Goal: Task Accomplishment & Management: Manage account settings

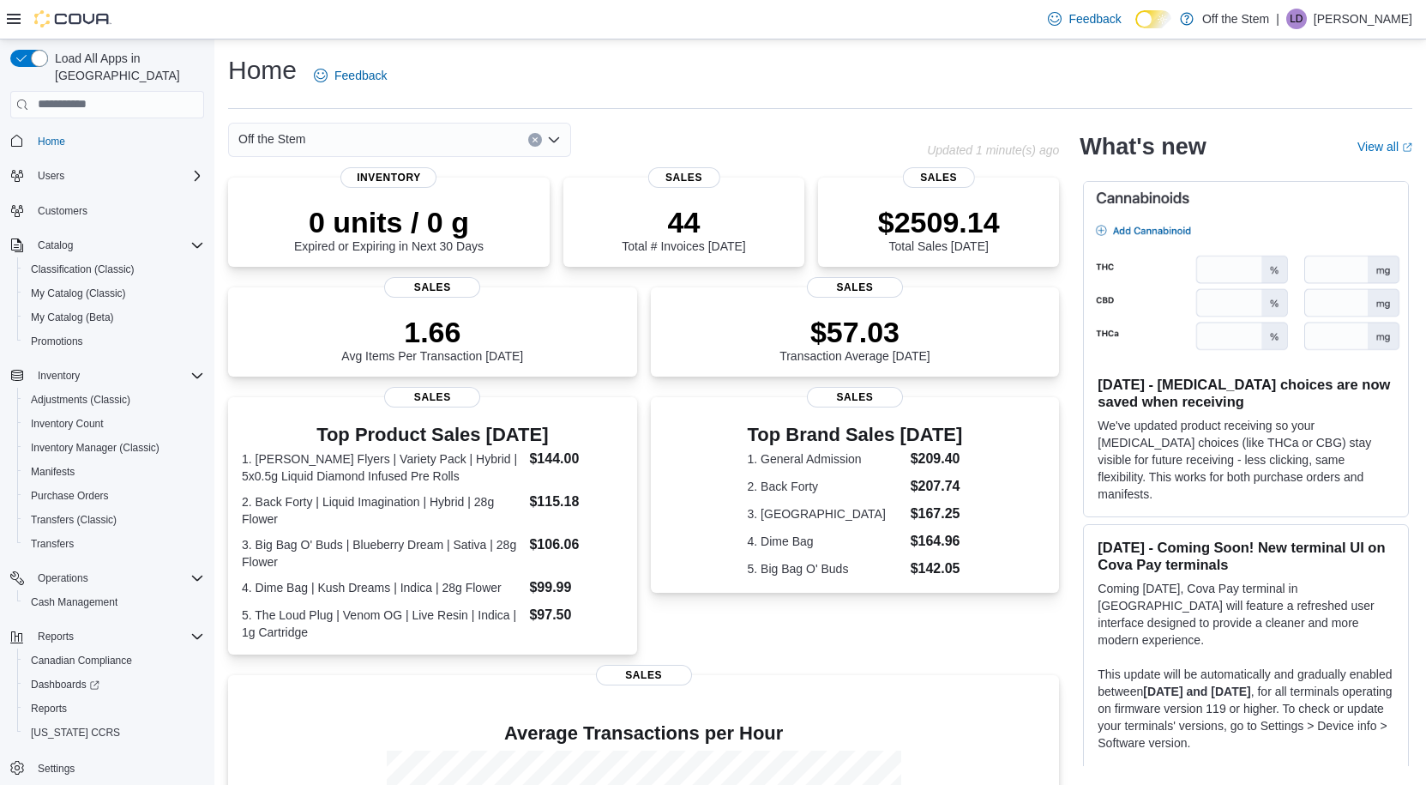
click at [990, 61] on div "Home Feedback" at bounding box center [820, 75] width 1185 height 45
click at [84, 489] on span "Purchase Orders" at bounding box center [70, 496] width 78 height 14
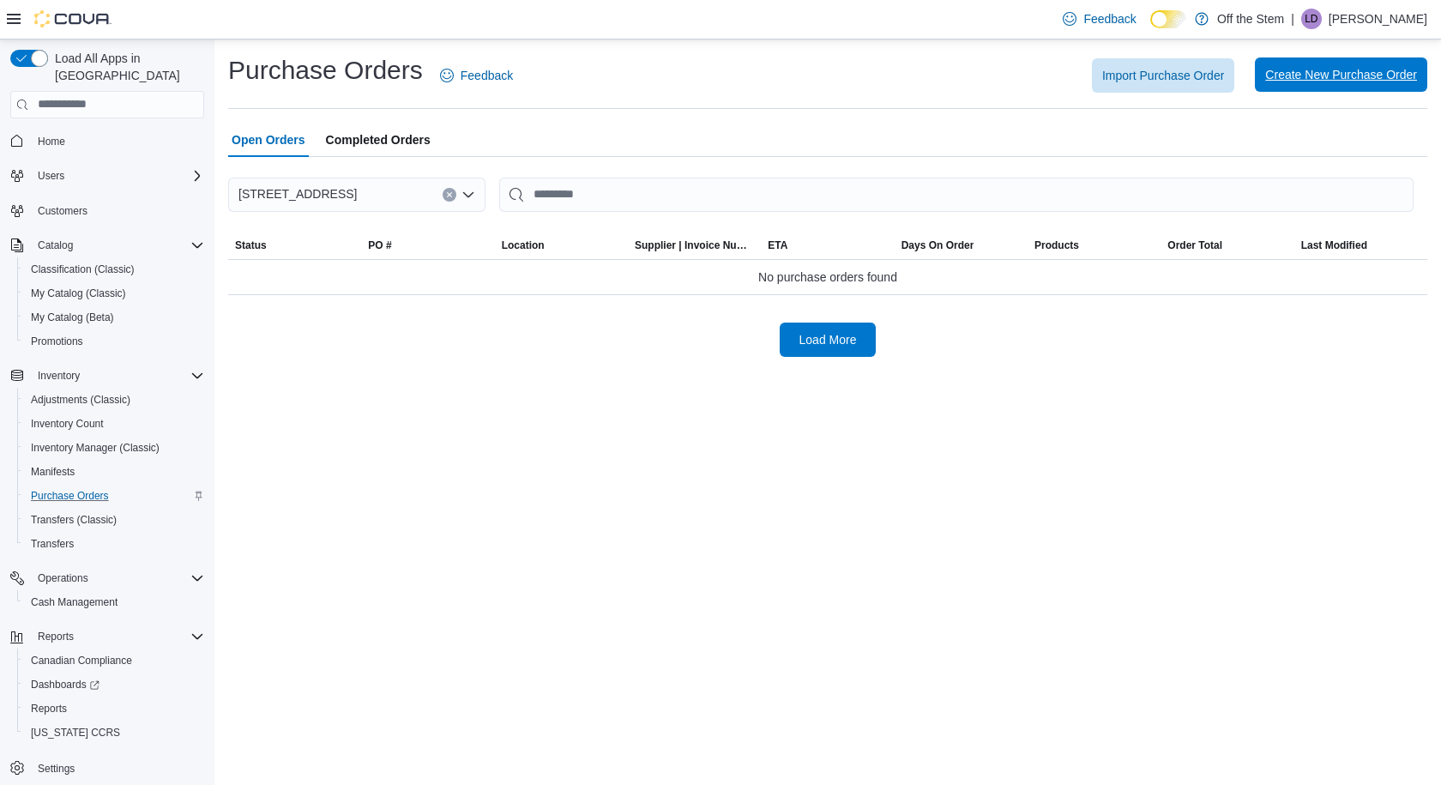
click at [1287, 77] on span "Create New Purchase Order" at bounding box center [1341, 74] width 152 height 17
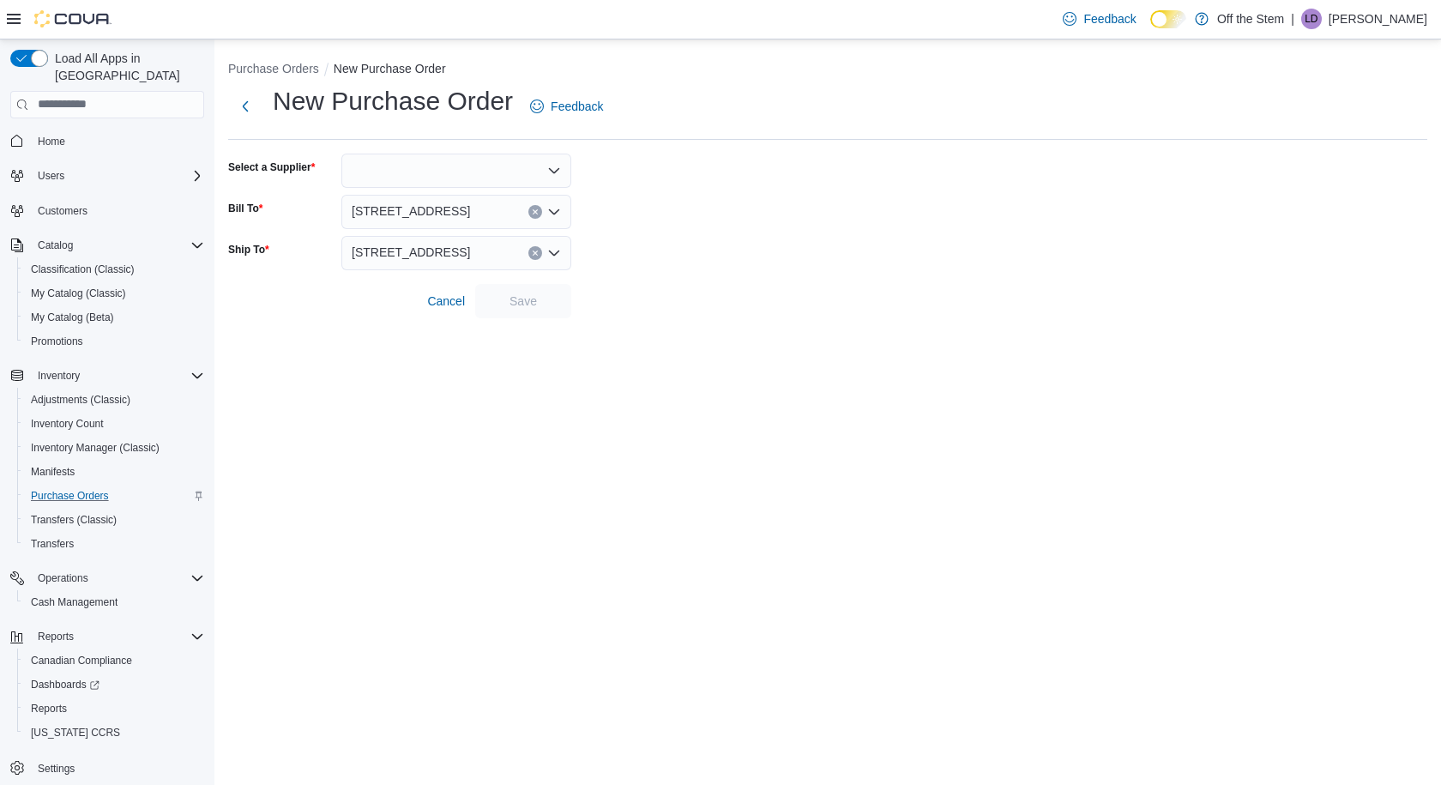
click at [481, 169] on div at bounding box center [456, 171] width 230 height 34
click at [553, 167] on icon "Close list of options" at bounding box center [554, 171] width 14 height 14
click at [553, 167] on icon "Open list of options" at bounding box center [554, 171] width 14 height 14
click at [396, 202] on span "MAQ" at bounding box center [466, 199] width 189 height 17
click at [516, 309] on span "Save" at bounding box center [522, 300] width 75 height 34
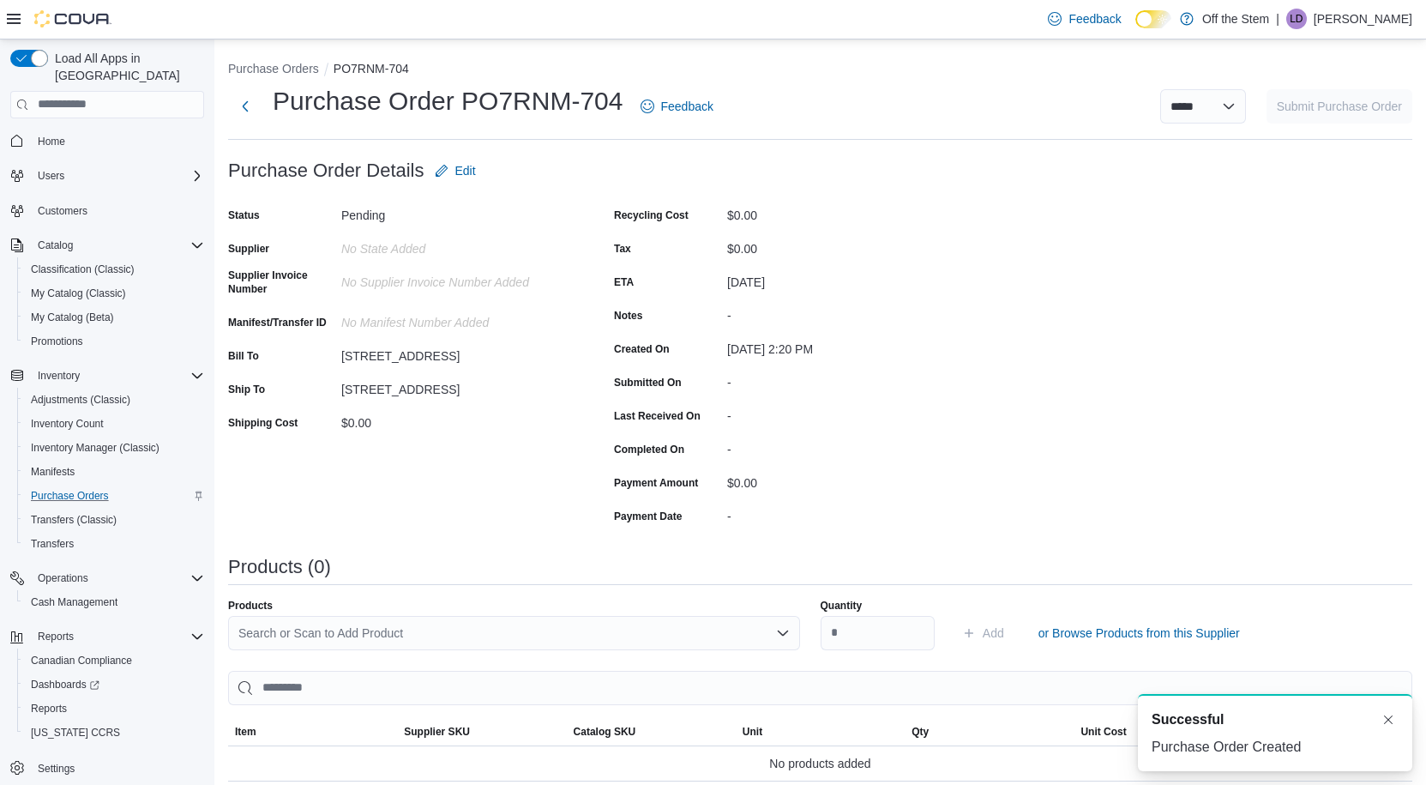
click at [326, 630] on div "Search or Scan to Add Product" at bounding box center [514, 633] width 572 height 34
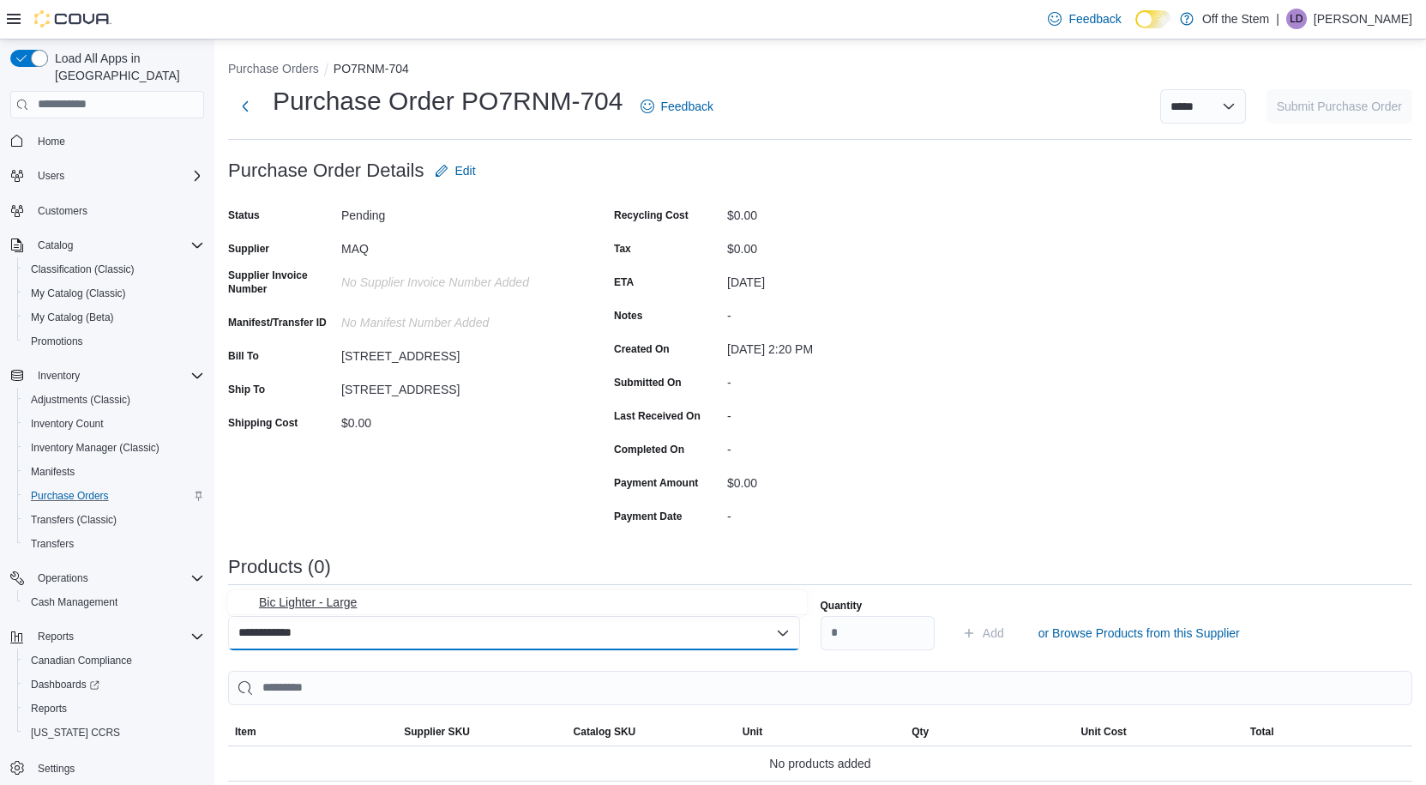
type input "**********"
click at [338, 606] on span "Bic Lighter - Large" at bounding box center [528, 602] width 538 height 17
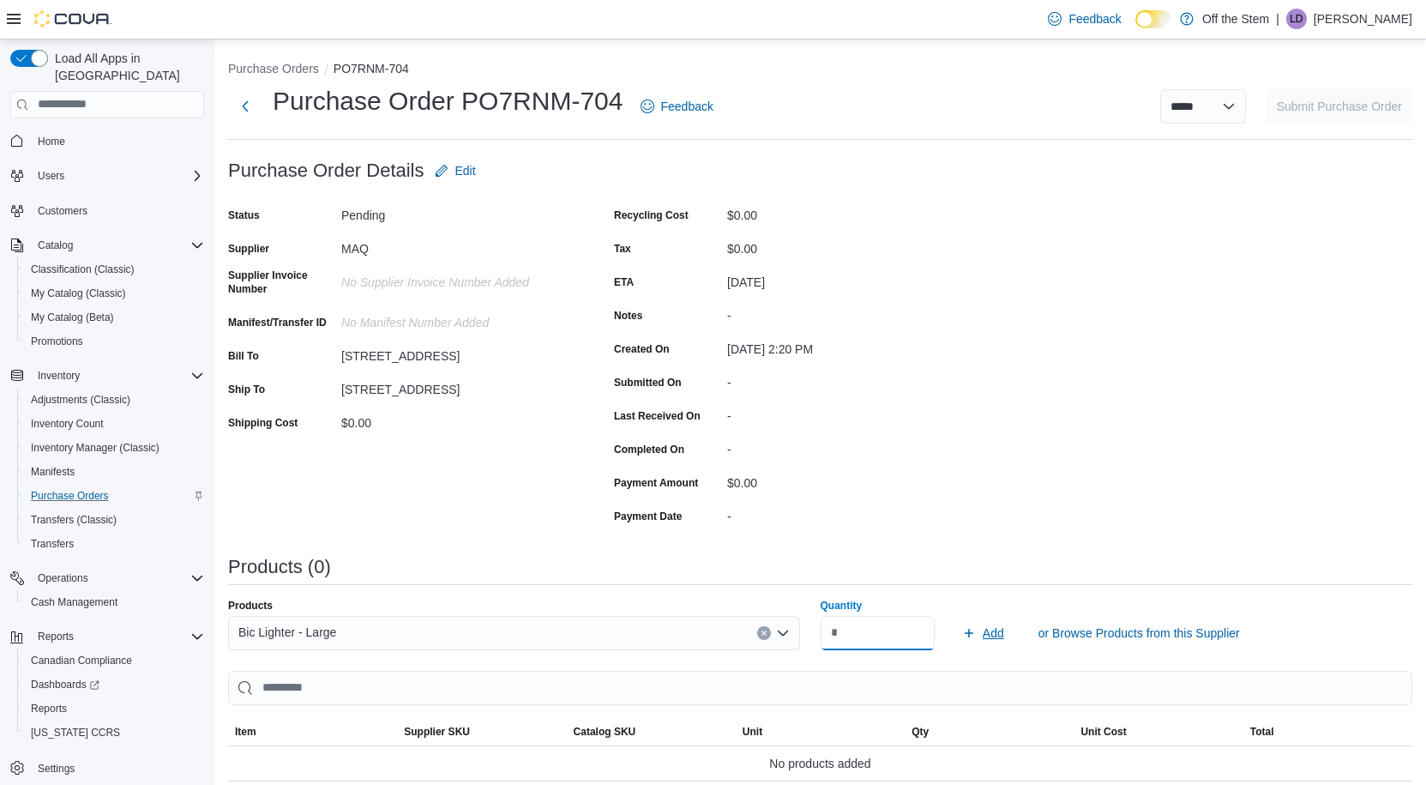
type input "***"
click at [987, 632] on span "Add" at bounding box center [983, 633] width 42 height 34
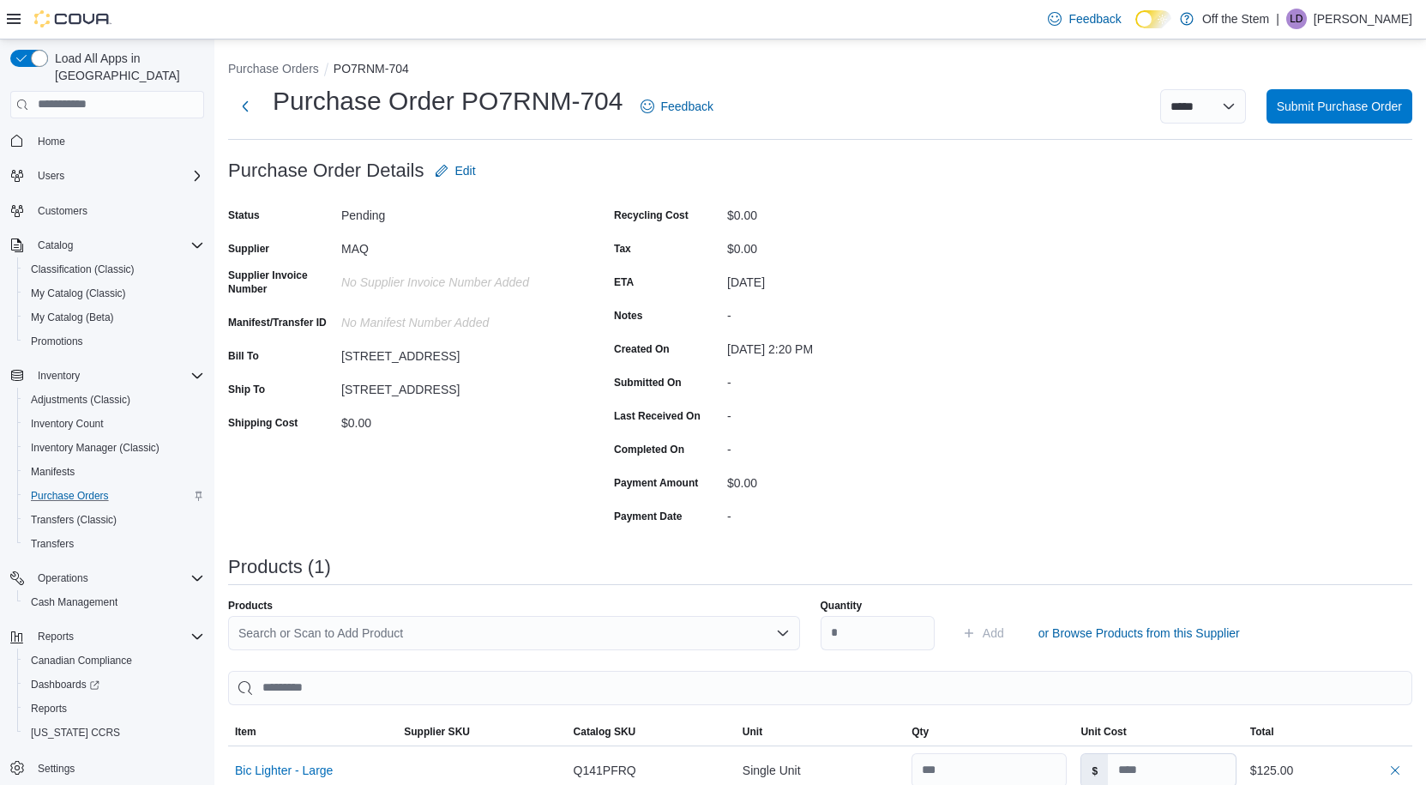
click at [375, 632] on div "Search or Scan to Add Product" at bounding box center [514, 633] width 572 height 34
type input "********"
click at [360, 597] on span "Bic Lighter - Small" at bounding box center [528, 602] width 538 height 17
click at [847, 637] on input "Quantity" at bounding box center [878, 633] width 114 height 34
type input "***"
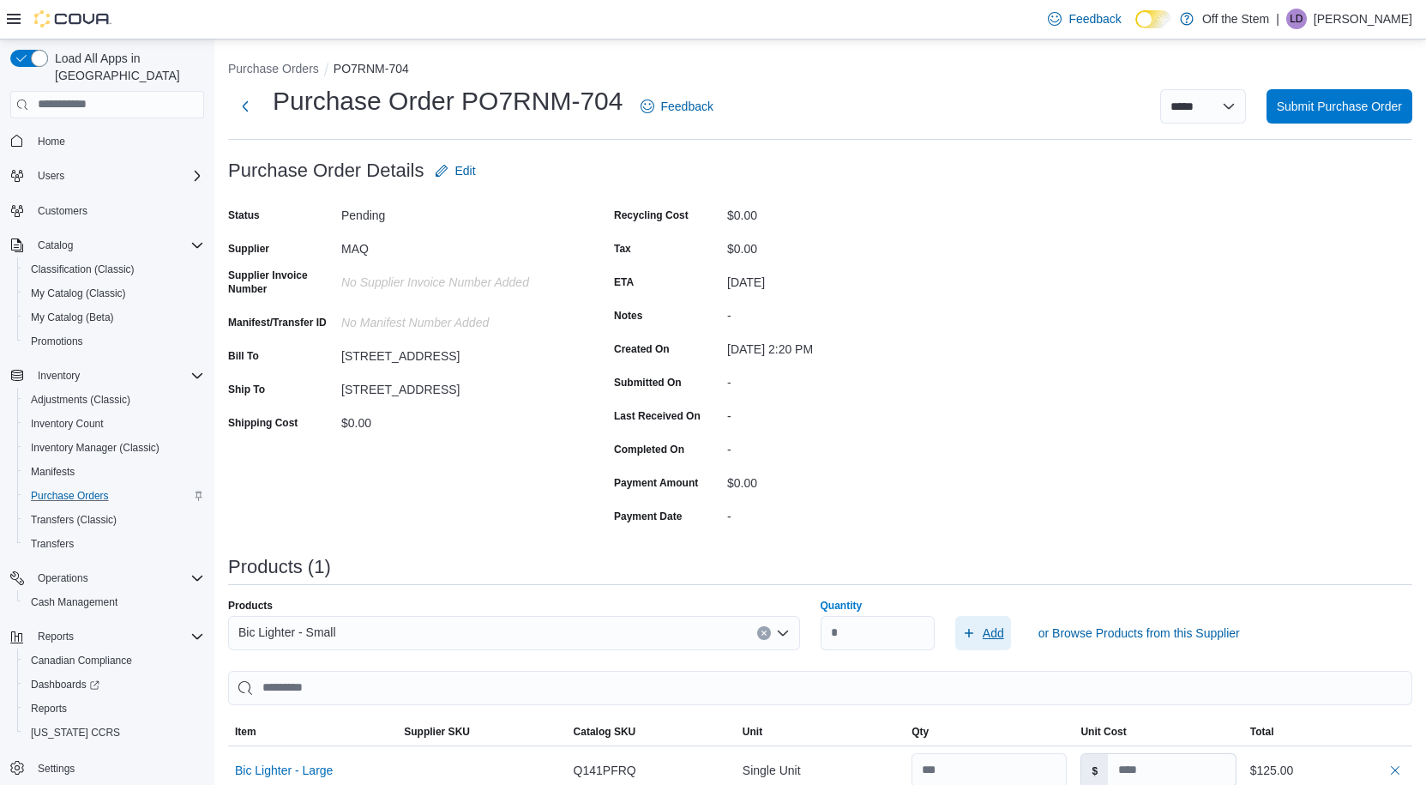
click at [995, 642] on span "Add" at bounding box center [983, 633] width 42 height 34
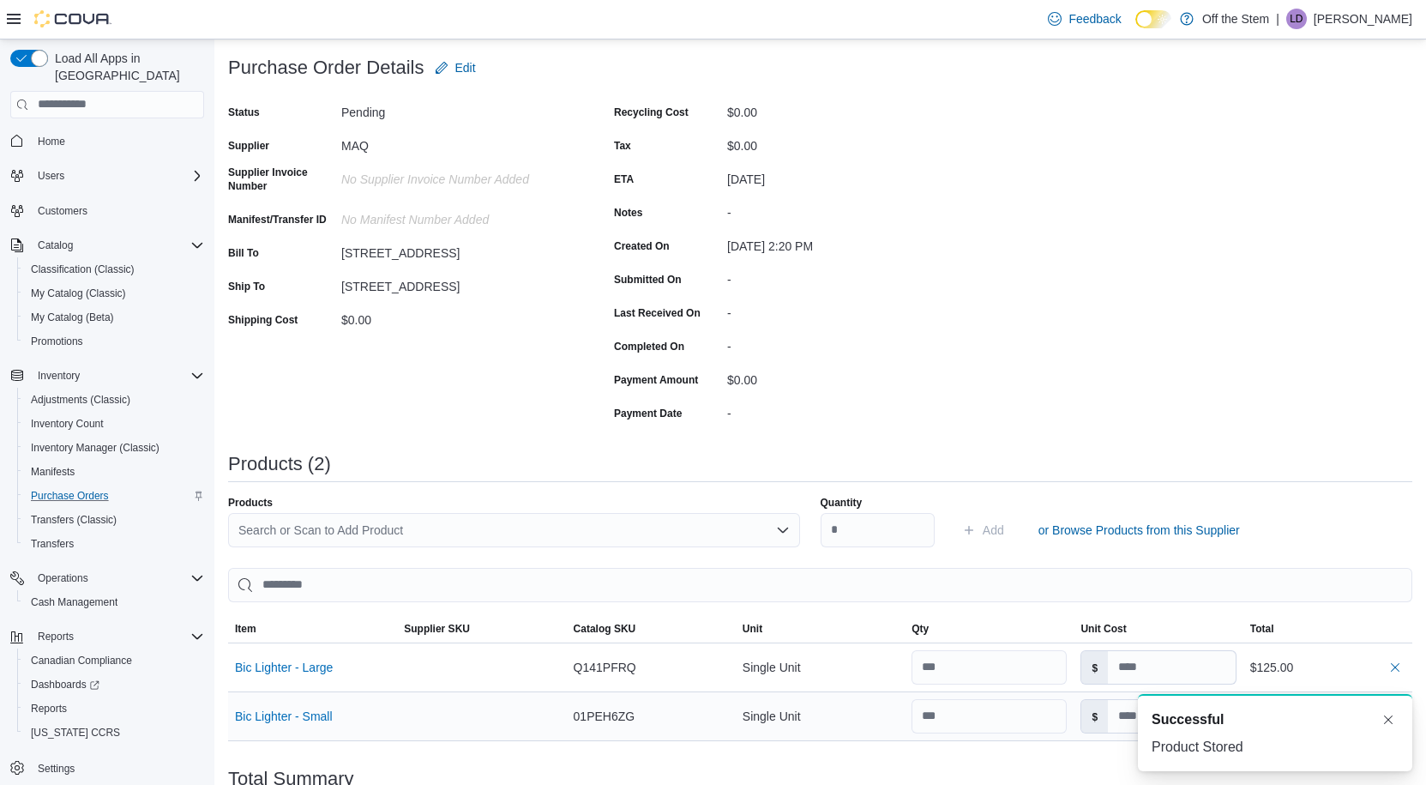
scroll to position [304, 0]
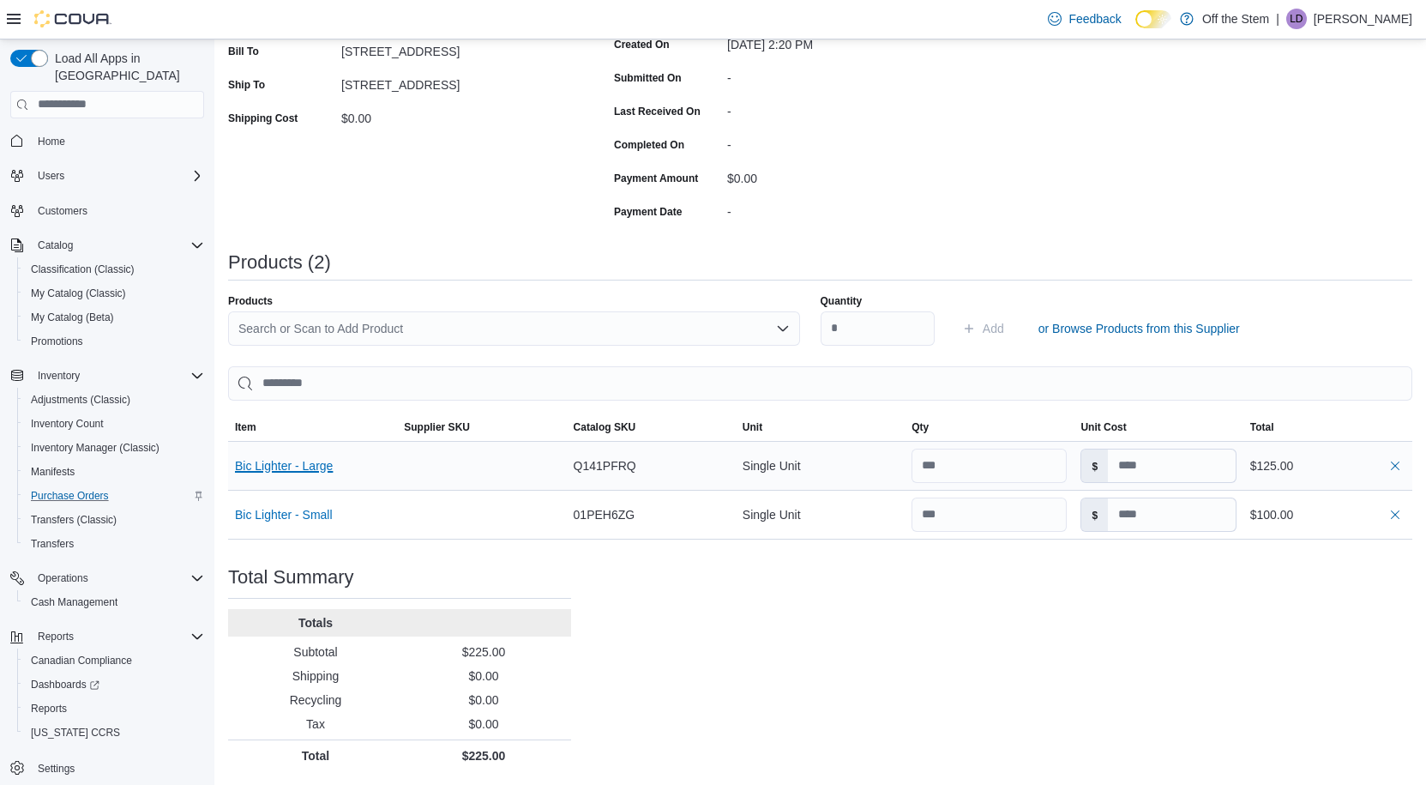
click at [298, 467] on button "Bic Lighter - Large" at bounding box center [284, 466] width 98 height 14
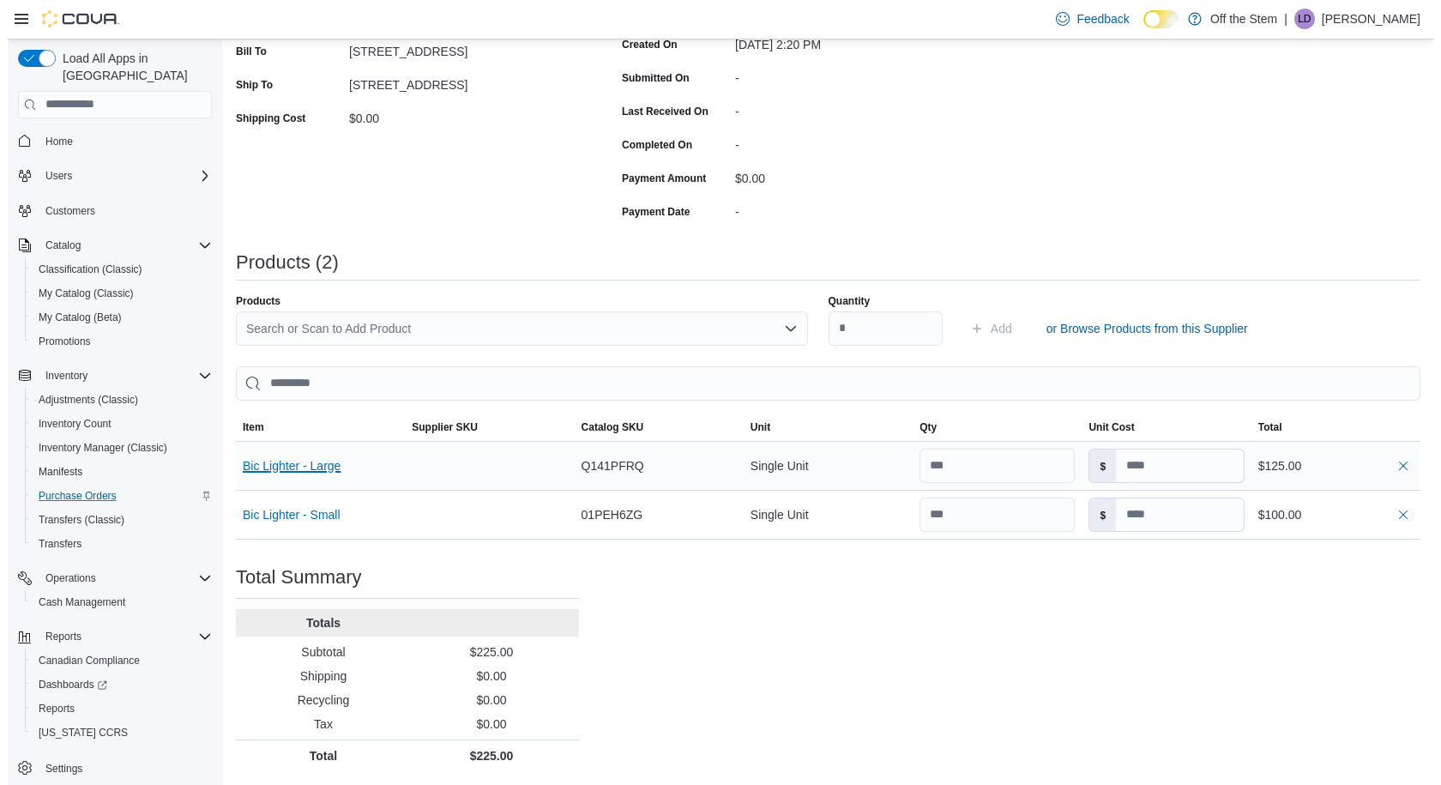
scroll to position [0, 0]
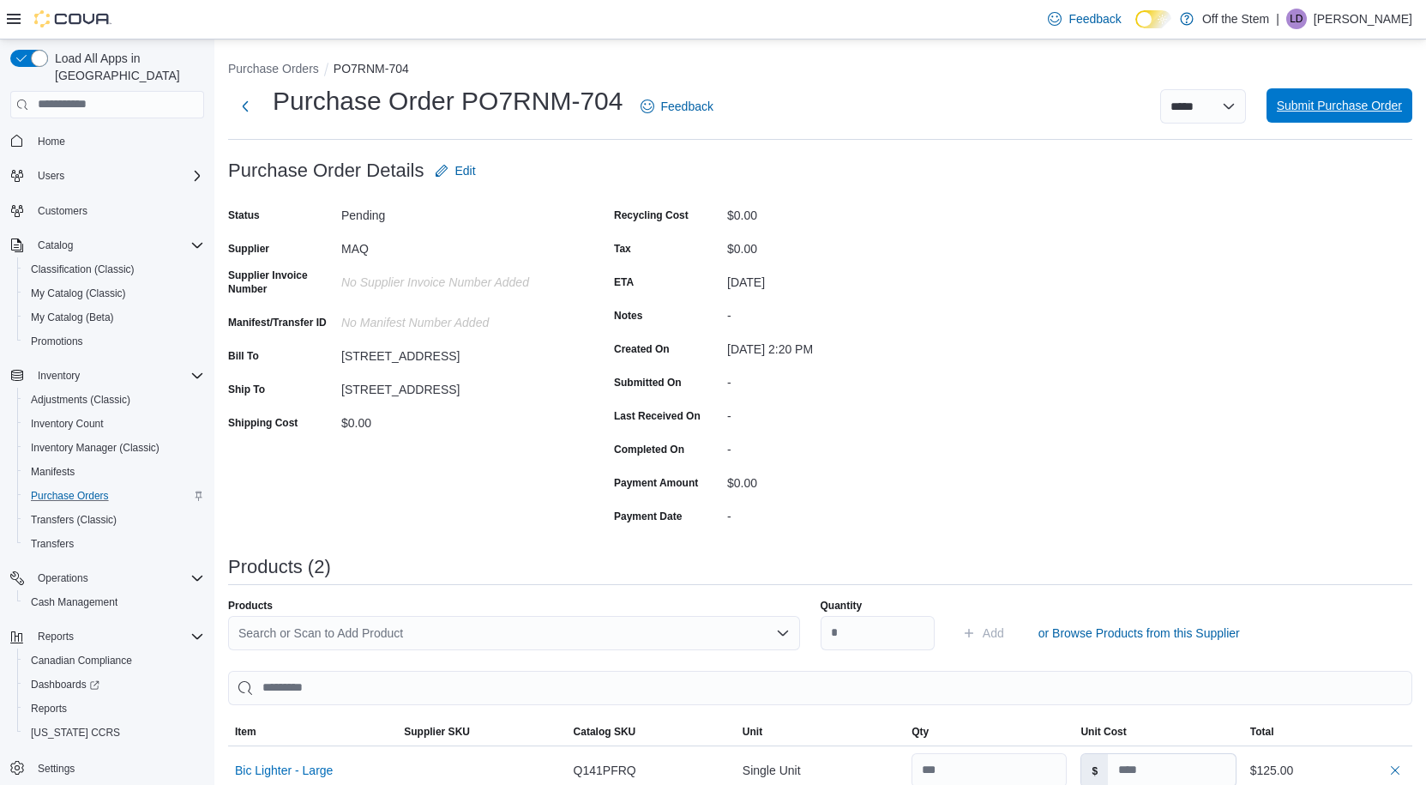
click at [1313, 115] on span "Submit Purchase Order" at bounding box center [1339, 105] width 125 height 34
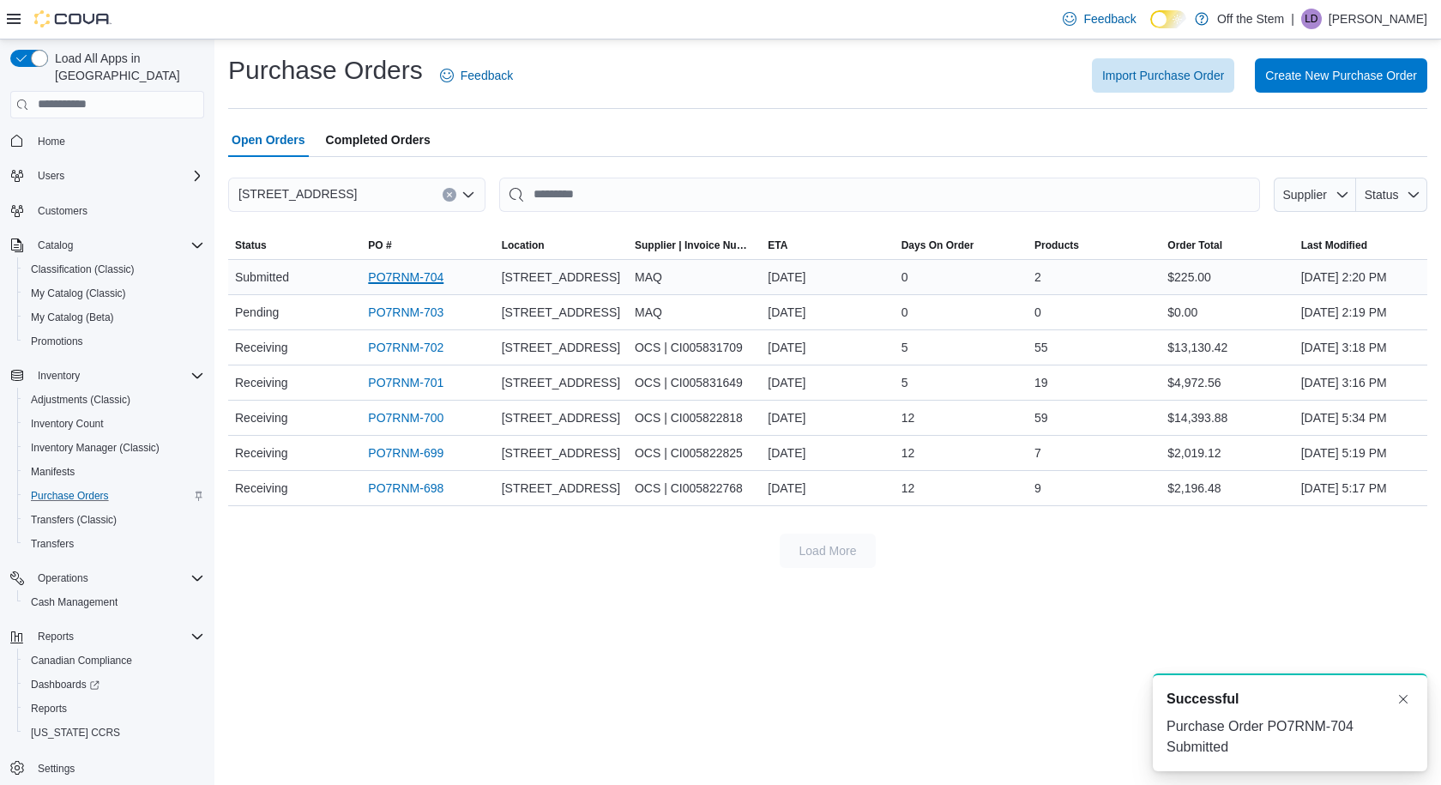
click at [390, 284] on link "PO7RNM-704" at bounding box center [405, 277] width 75 height 21
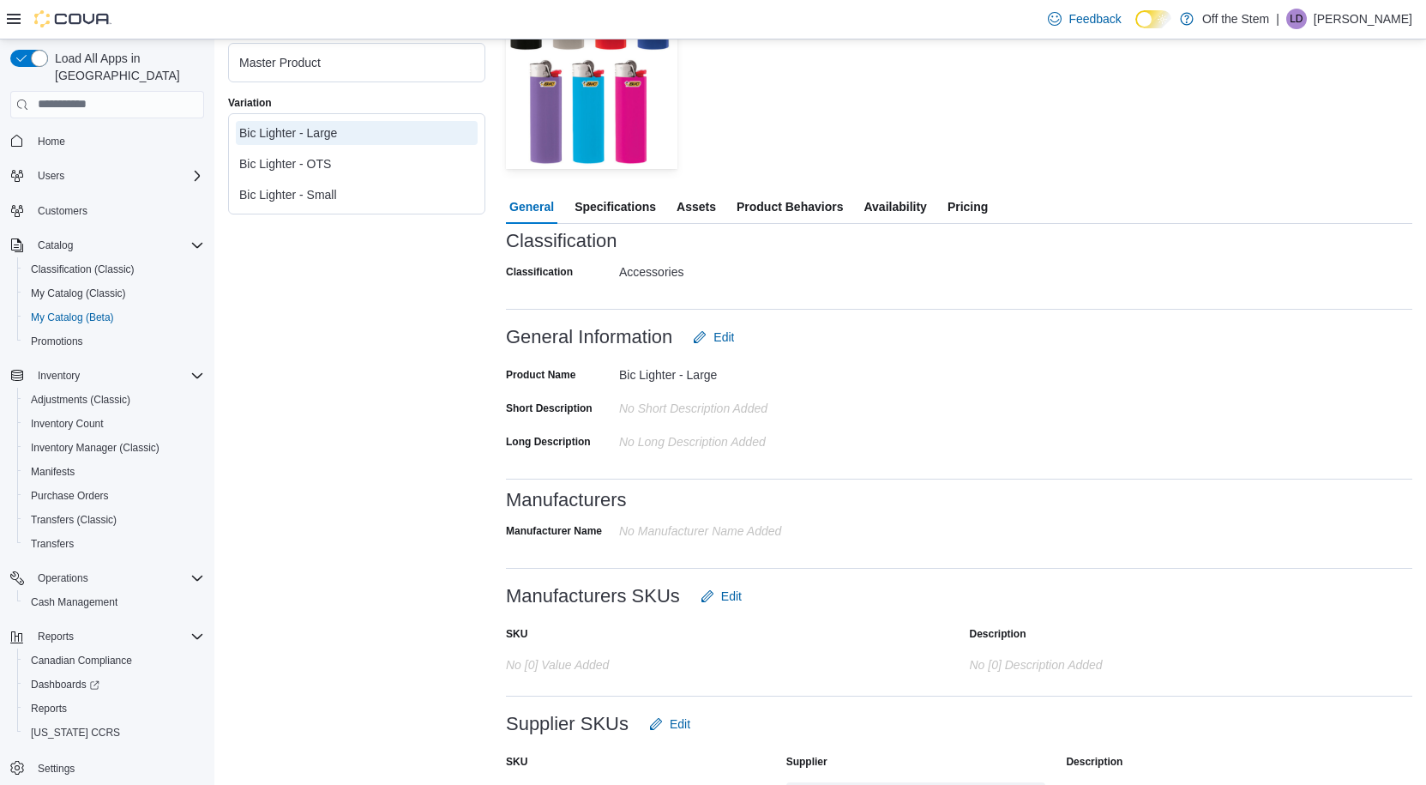
scroll to position [22, 0]
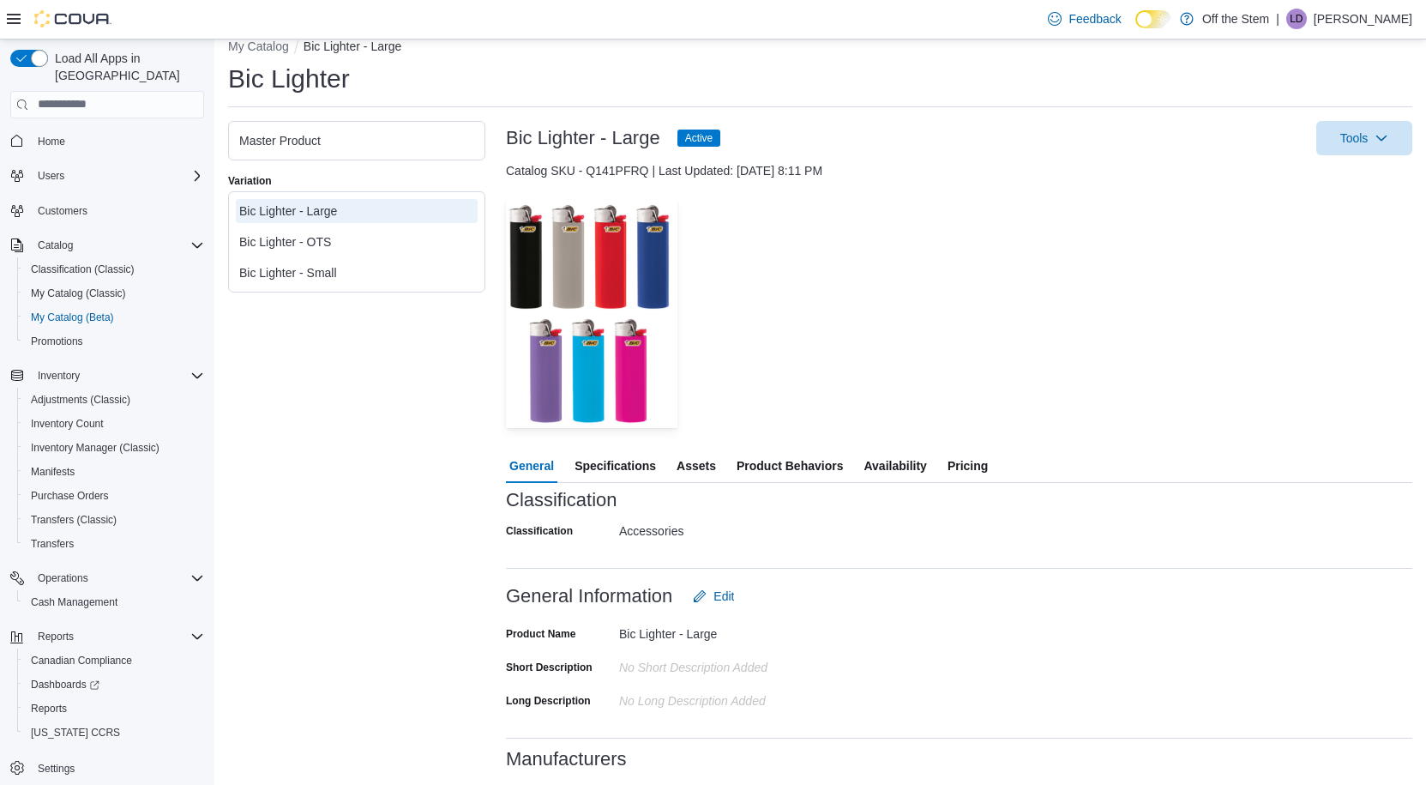
click at [975, 461] on span "Pricing" at bounding box center [968, 466] width 40 height 34
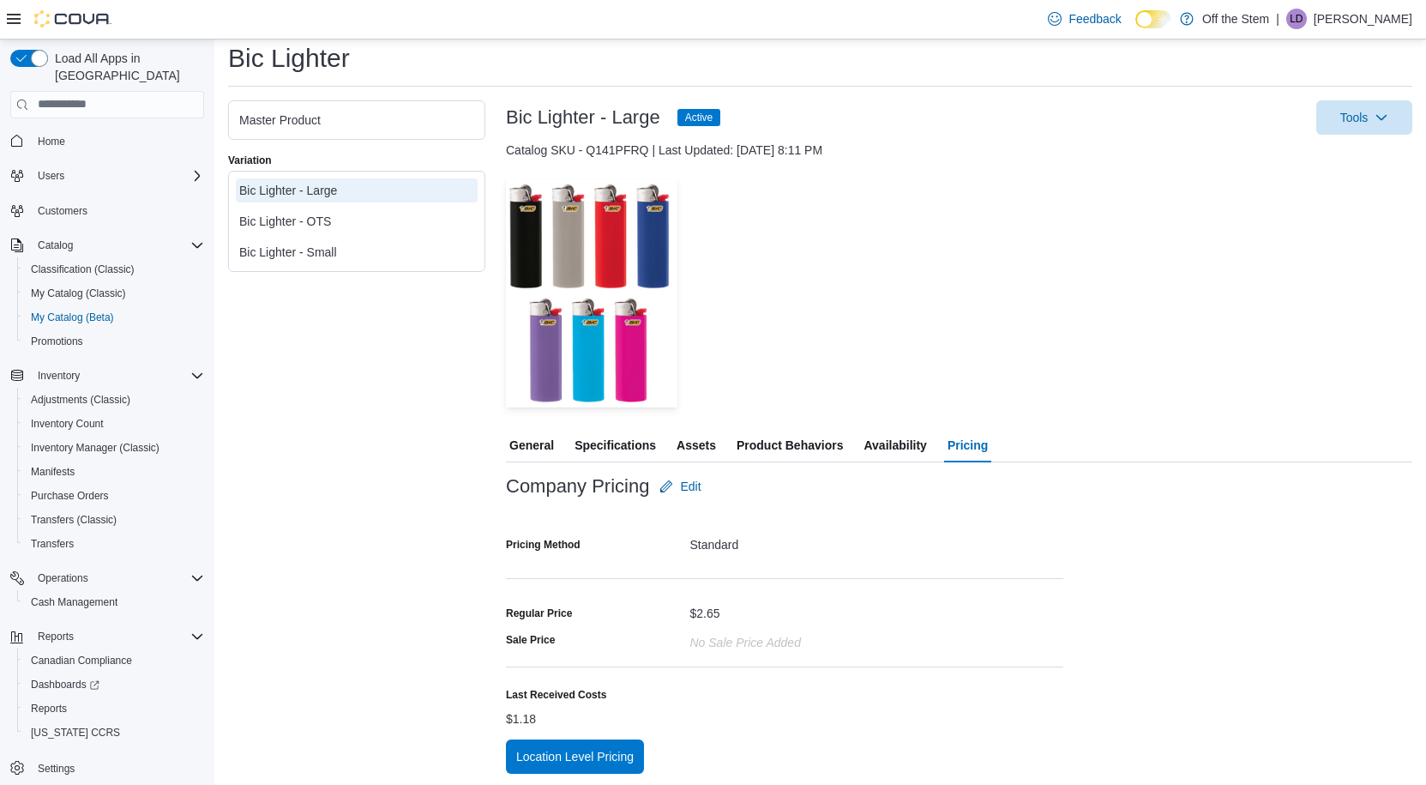
scroll to position [45, 0]
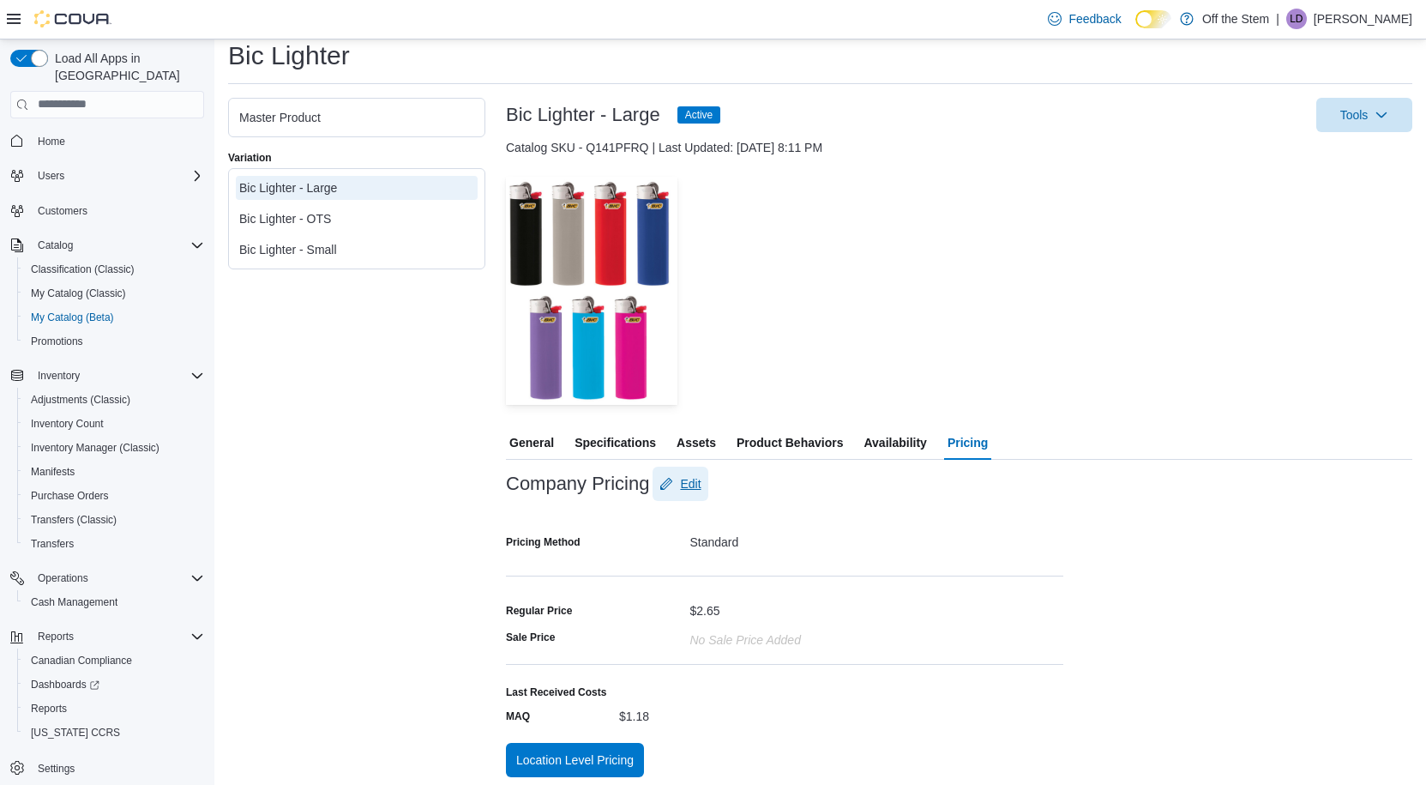
click at [685, 483] on span "Edit" at bounding box center [690, 483] width 21 height 17
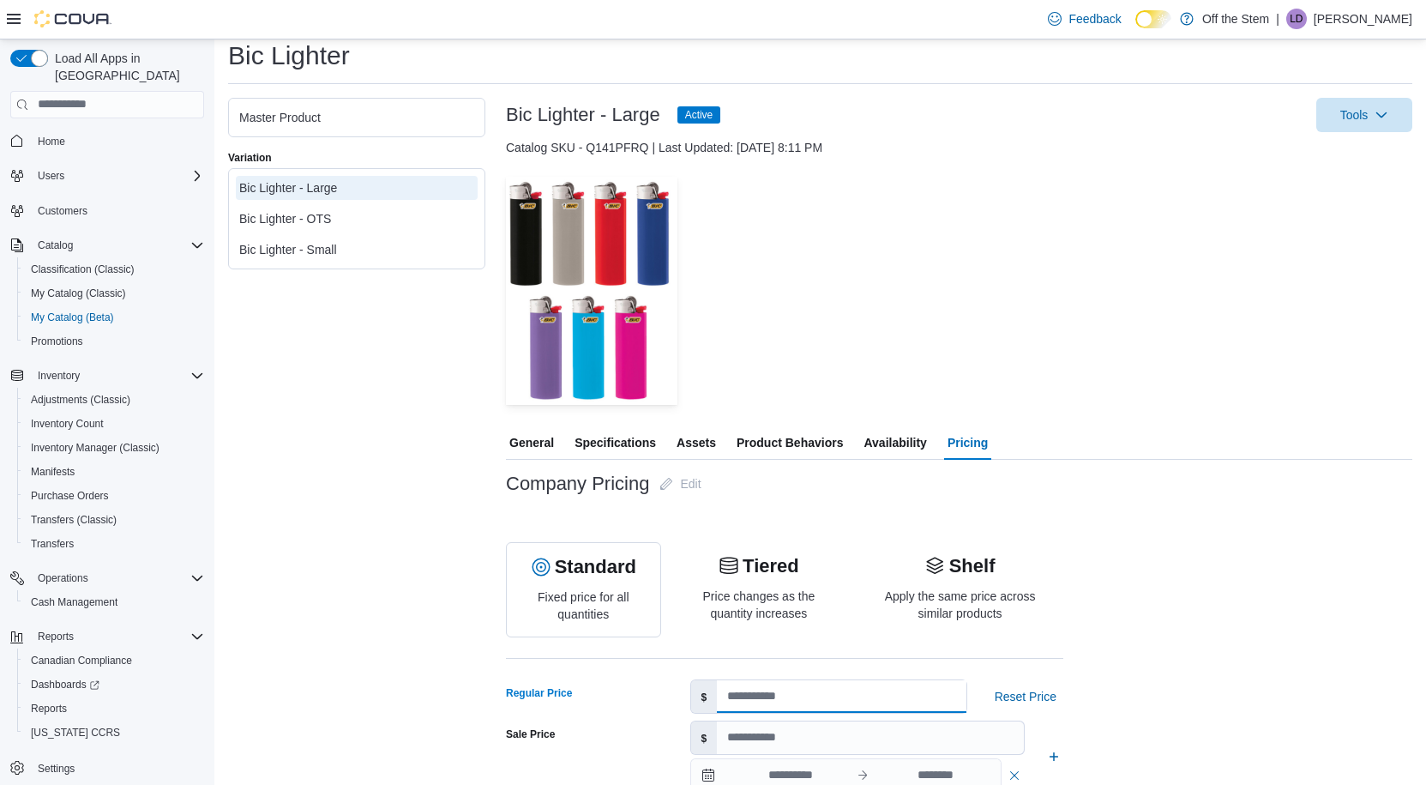
click at [699, 688] on div "$ ****" at bounding box center [828, 696] width 277 height 34
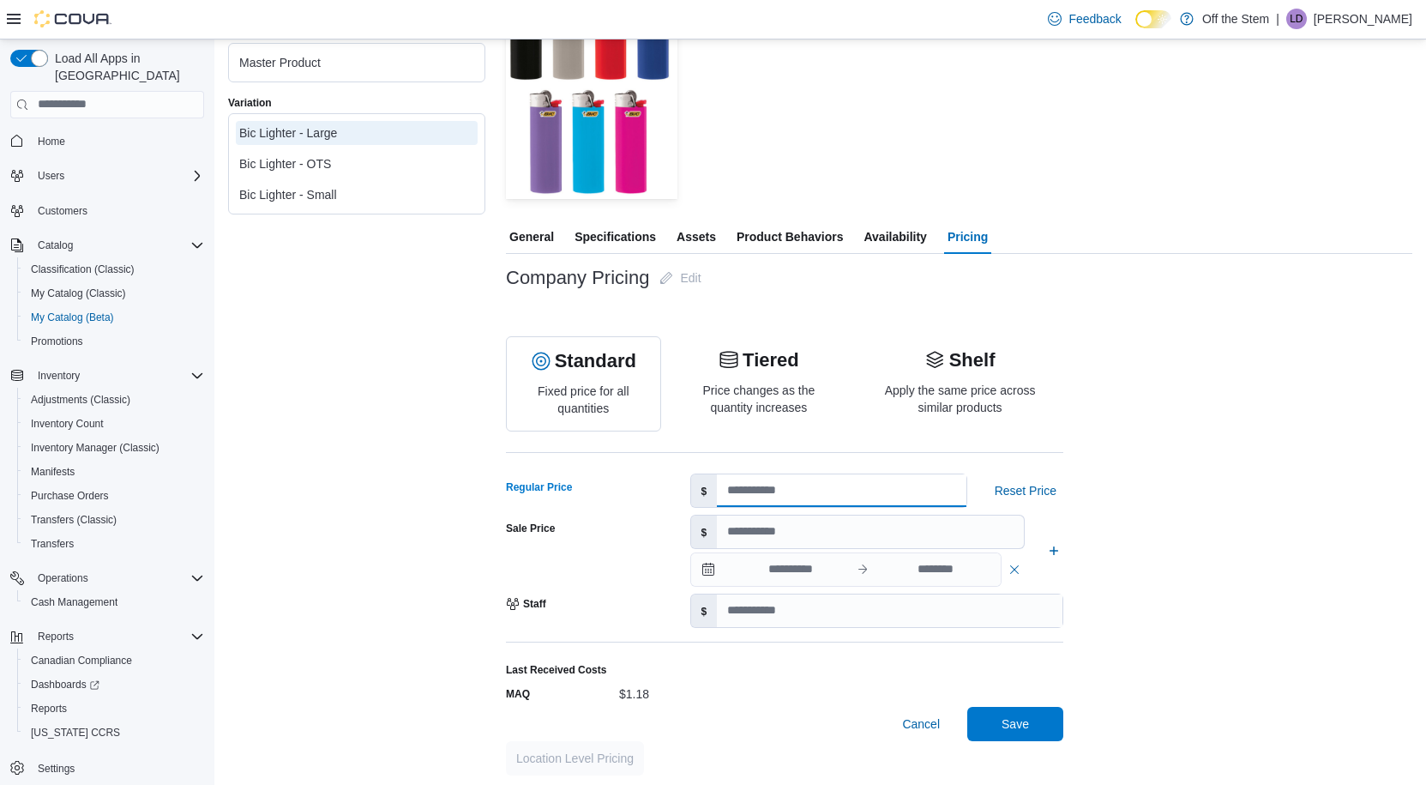
scroll to position [256, 0]
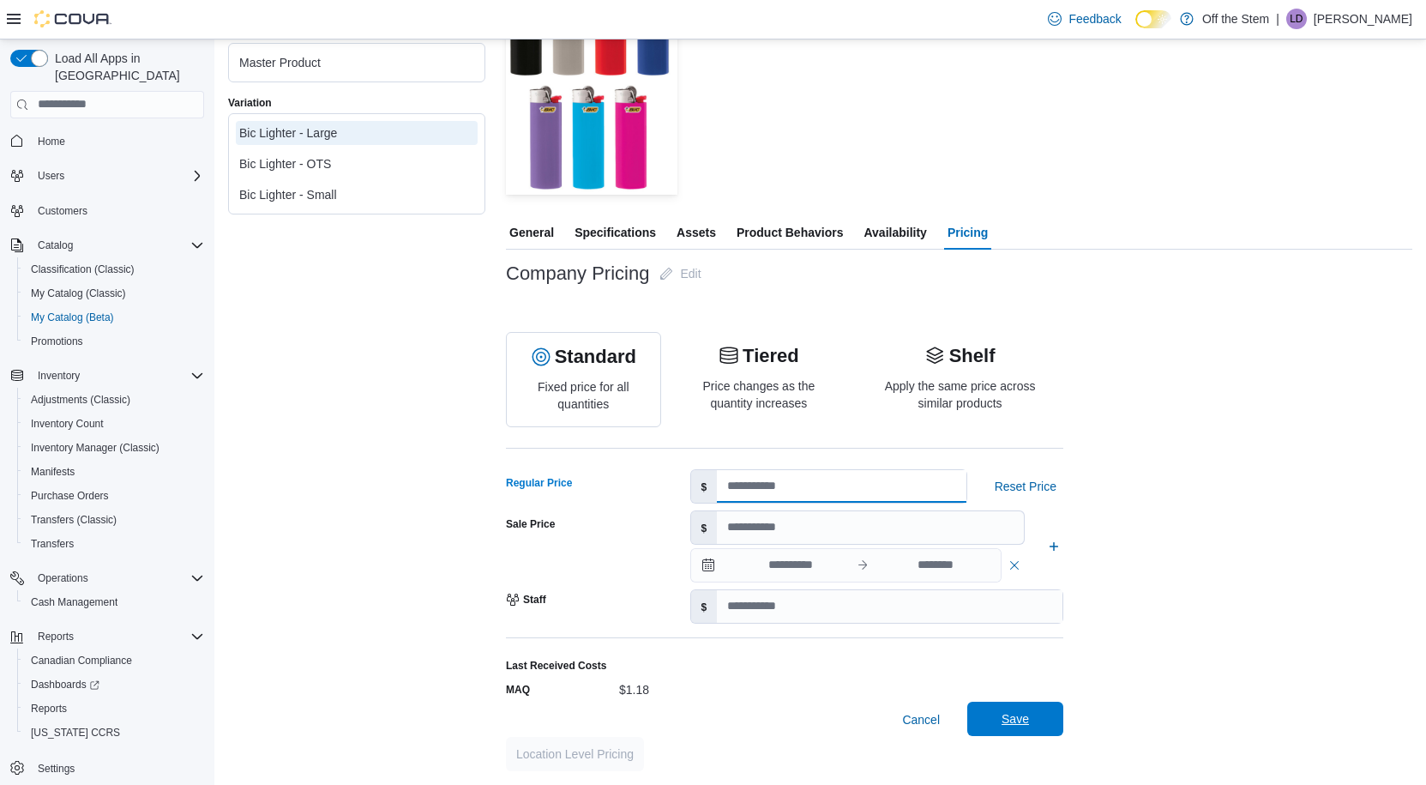
type input "****"
click at [1019, 716] on span "Save" at bounding box center [1015, 718] width 27 height 17
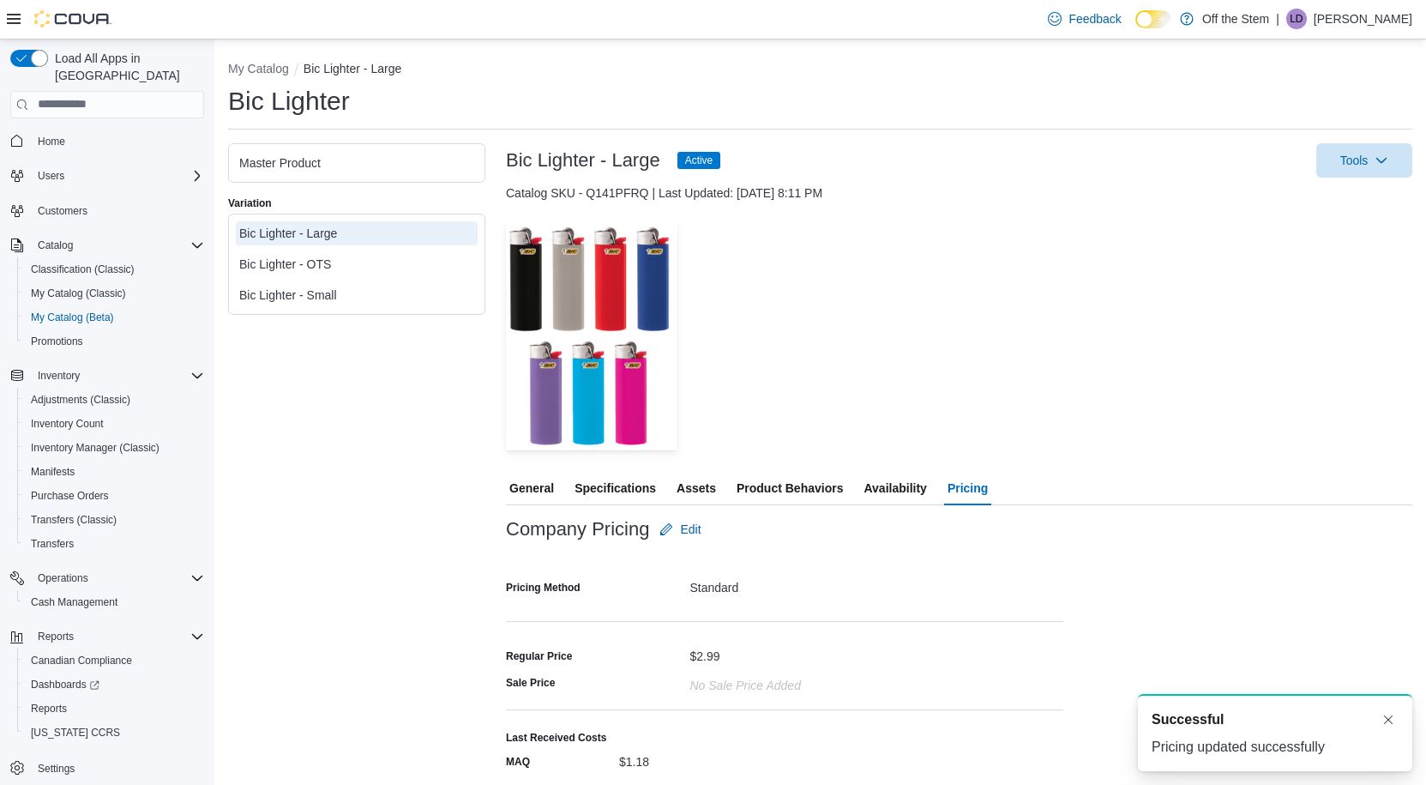
scroll to position [0, 0]
click at [306, 296] on div "Bic Lighter - Small" at bounding box center [356, 294] width 235 height 17
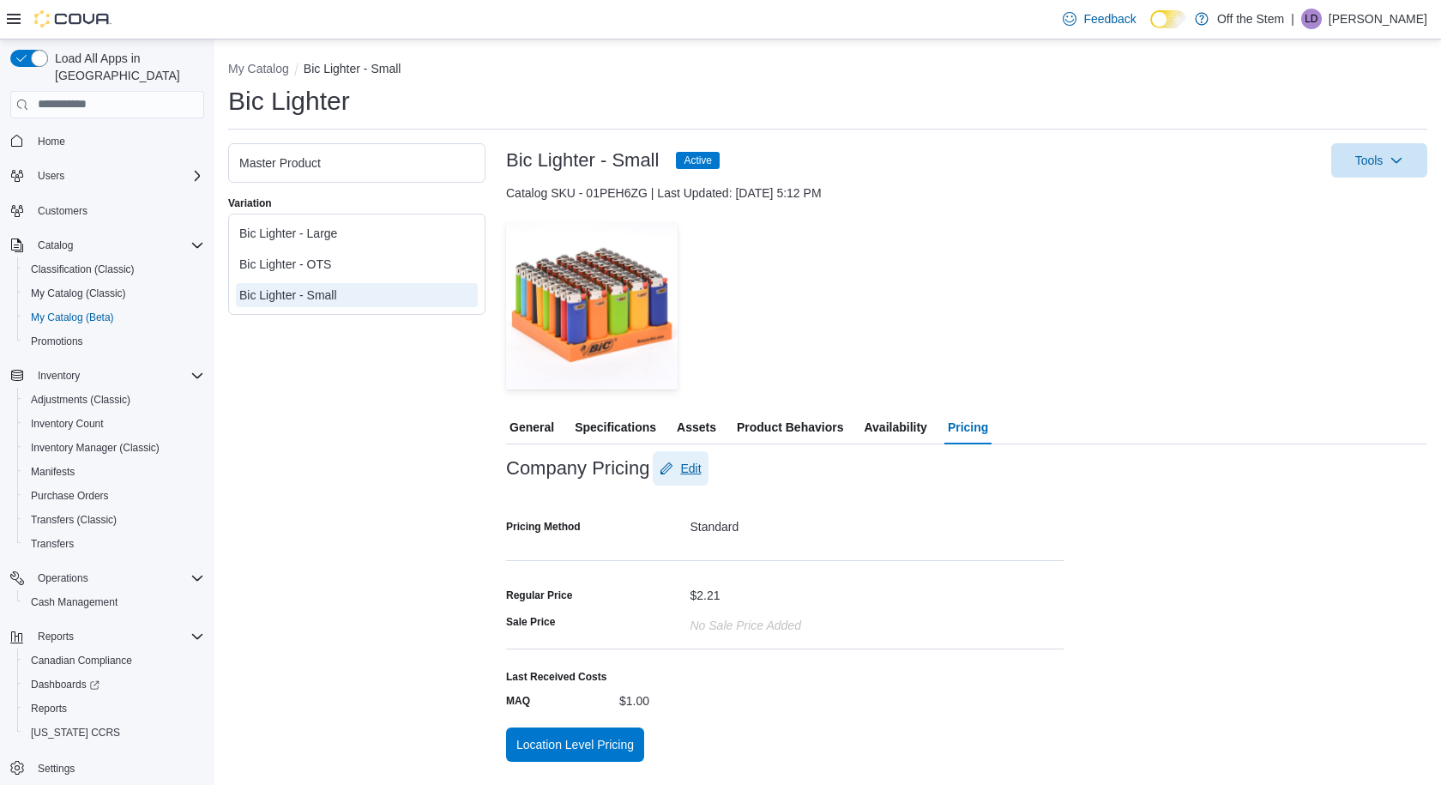
click at [699, 467] on span "Edit" at bounding box center [690, 468] width 21 height 17
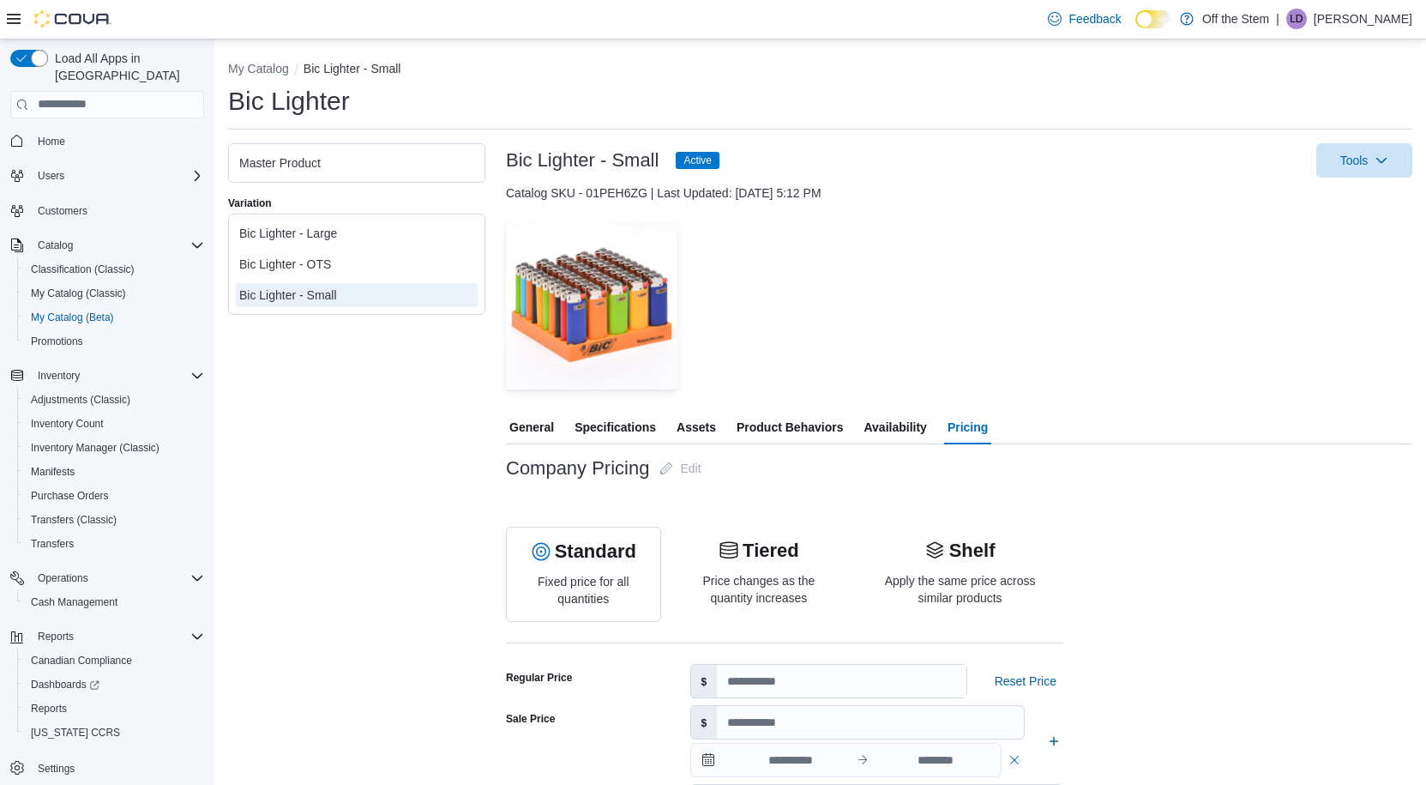
scroll to position [195, 0]
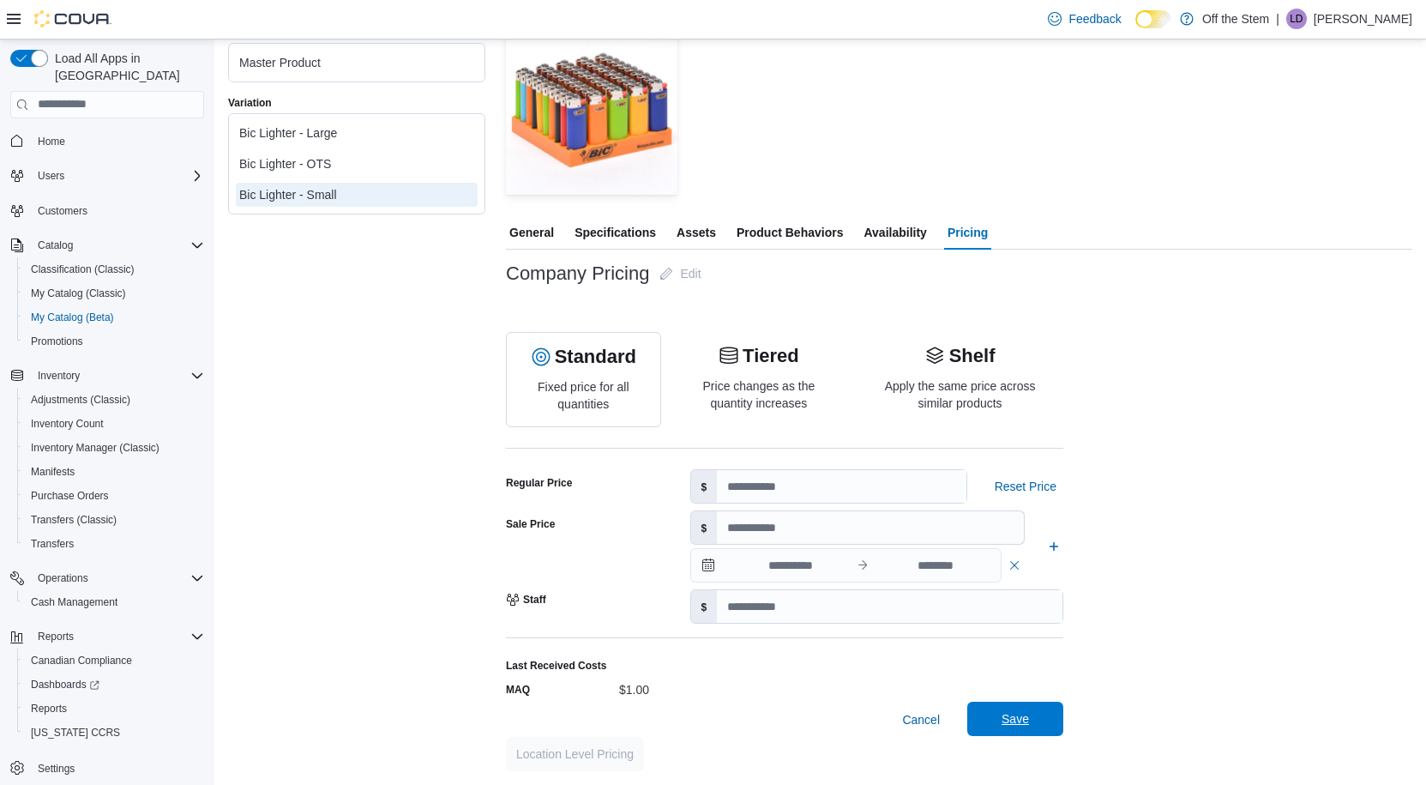
click at [1010, 710] on span "Save" at bounding box center [1015, 719] width 75 height 34
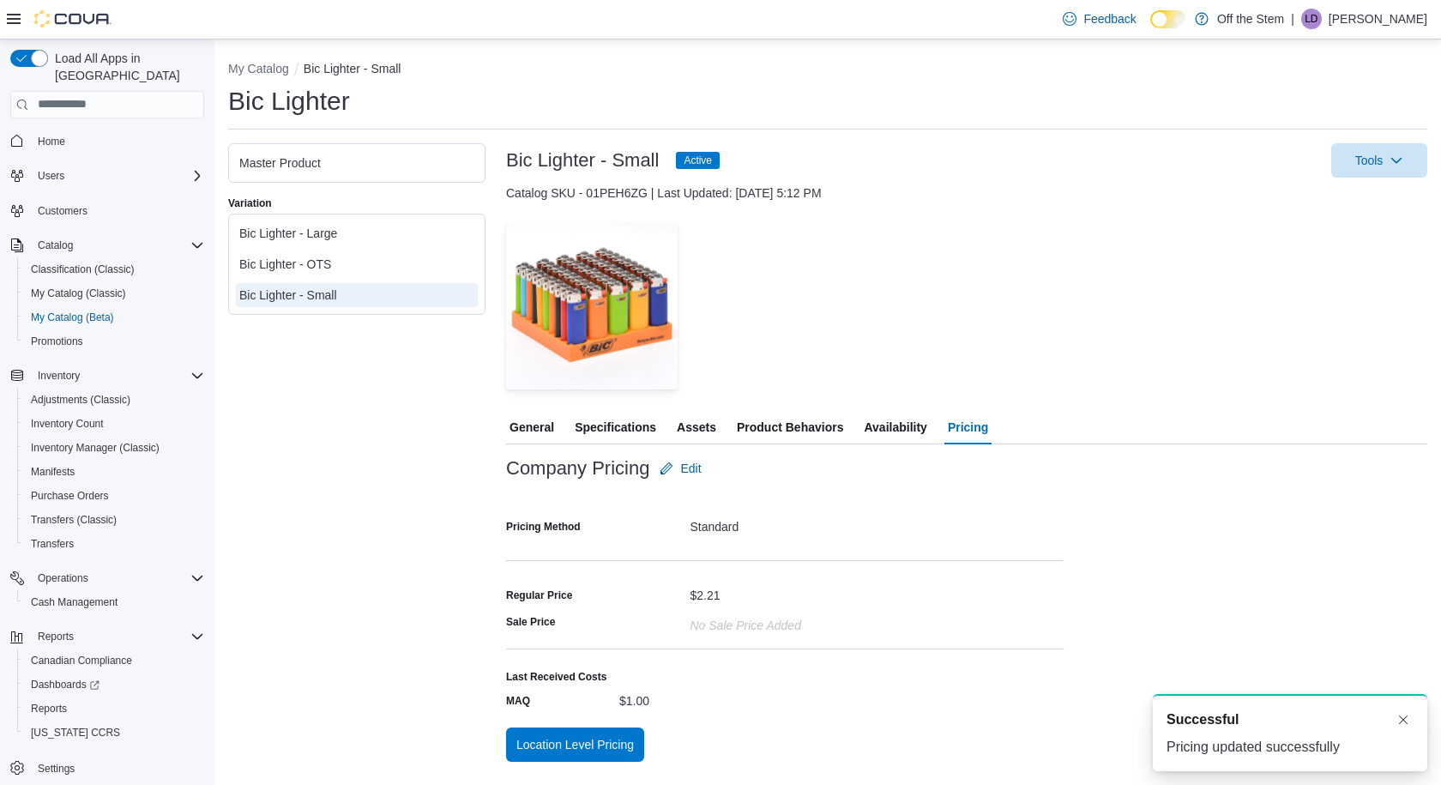
scroll to position [0, 0]
click at [1406, 717] on button "Dismiss toast" at bounding box center [1403, 718] width 21 height 21
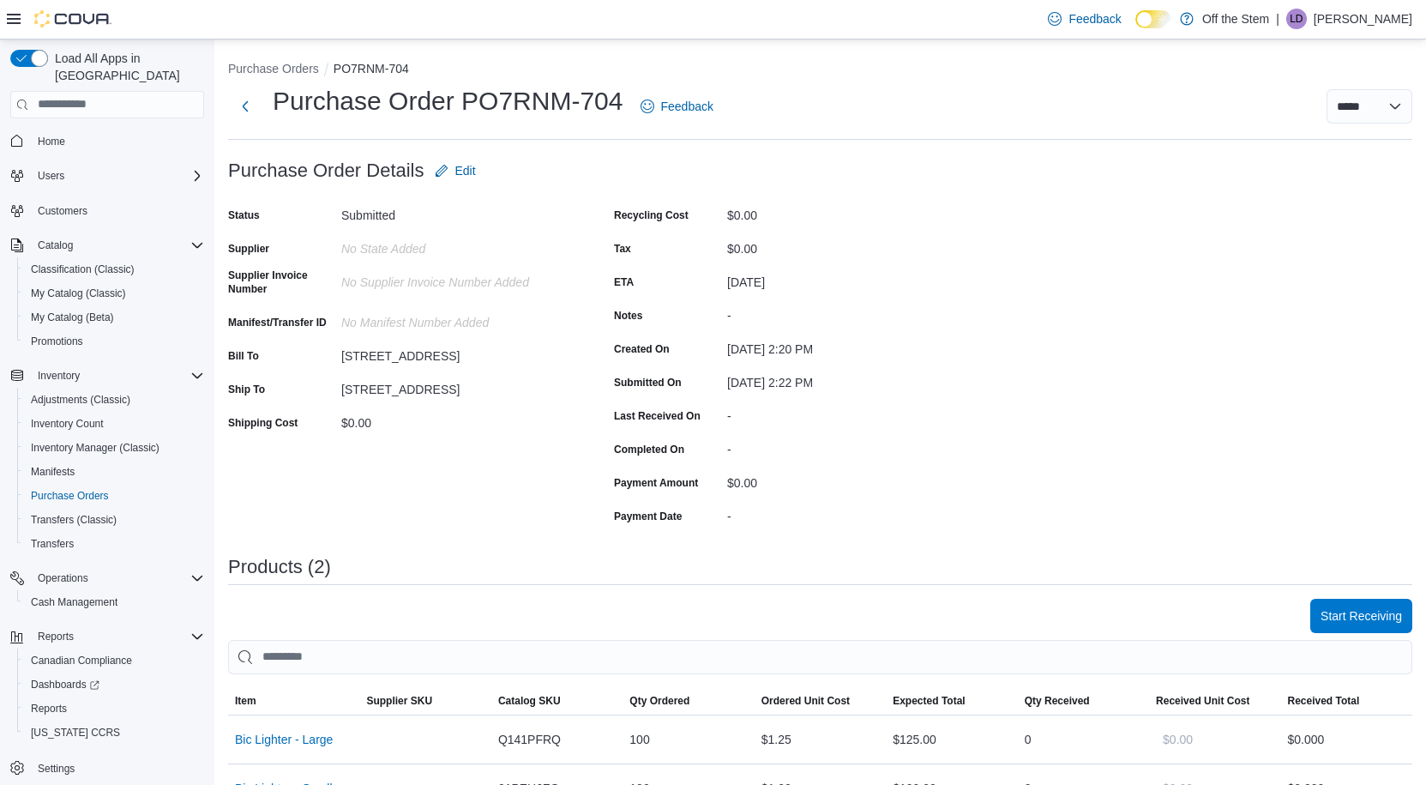
scroll to position [274, 0]
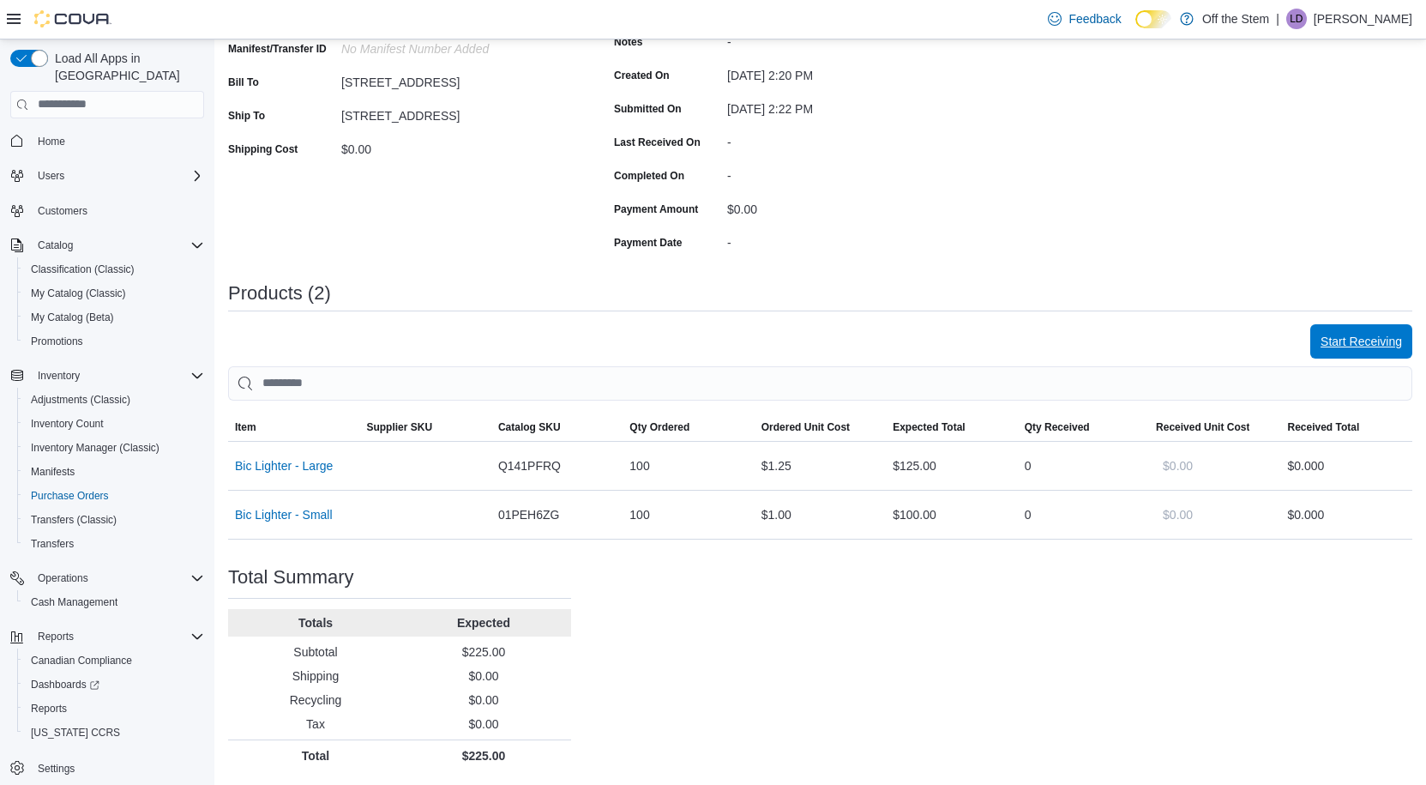
click at [1367, 348] on span "Start Receiving" at bounding box center [1361, 341] width 81 height 17
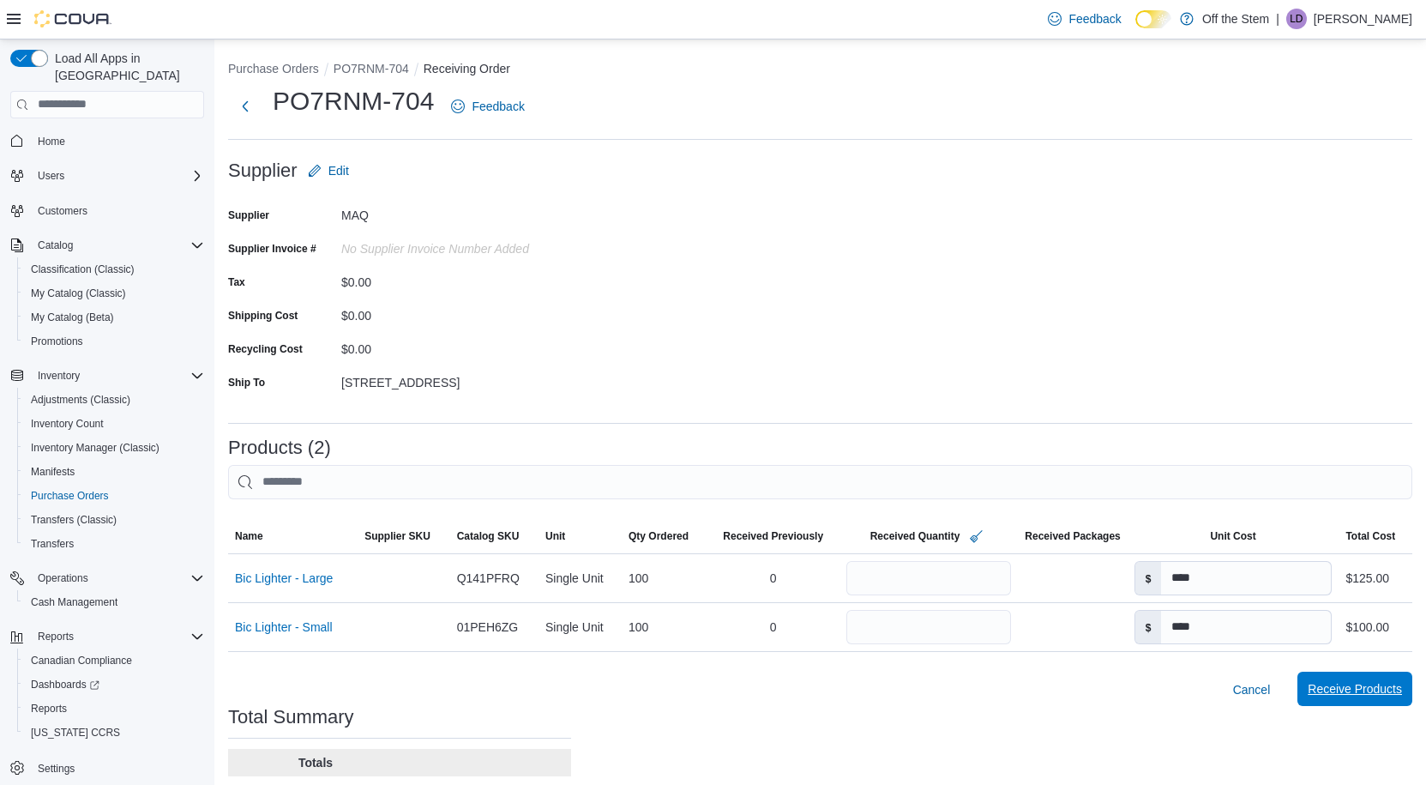
click at [1348, 685] on span "Receive Products" at bounding box center [1355, 688] width 94 height 17
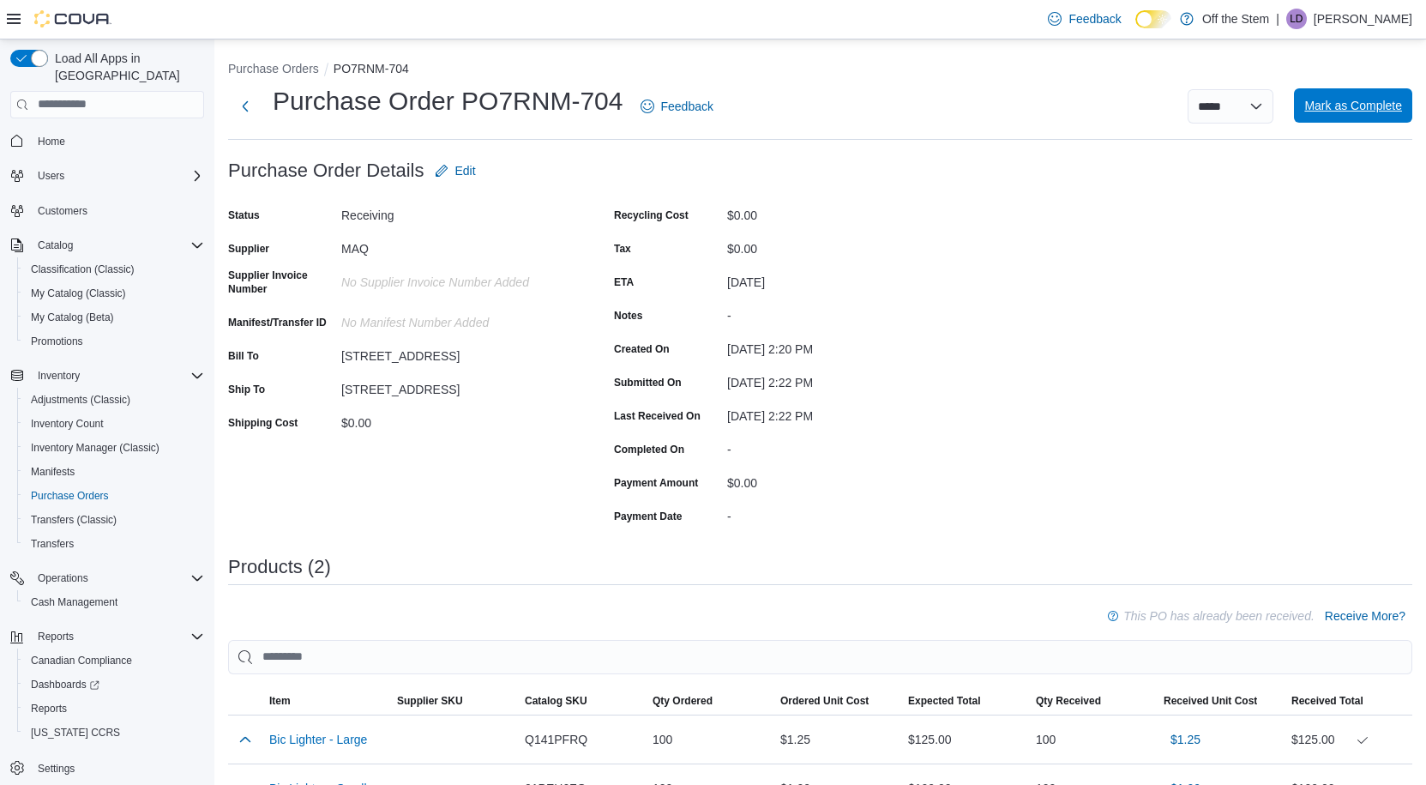
click at [1389, 112] on span "Mark as Complete" at bounding box center [1354, 105] width 98 height 17
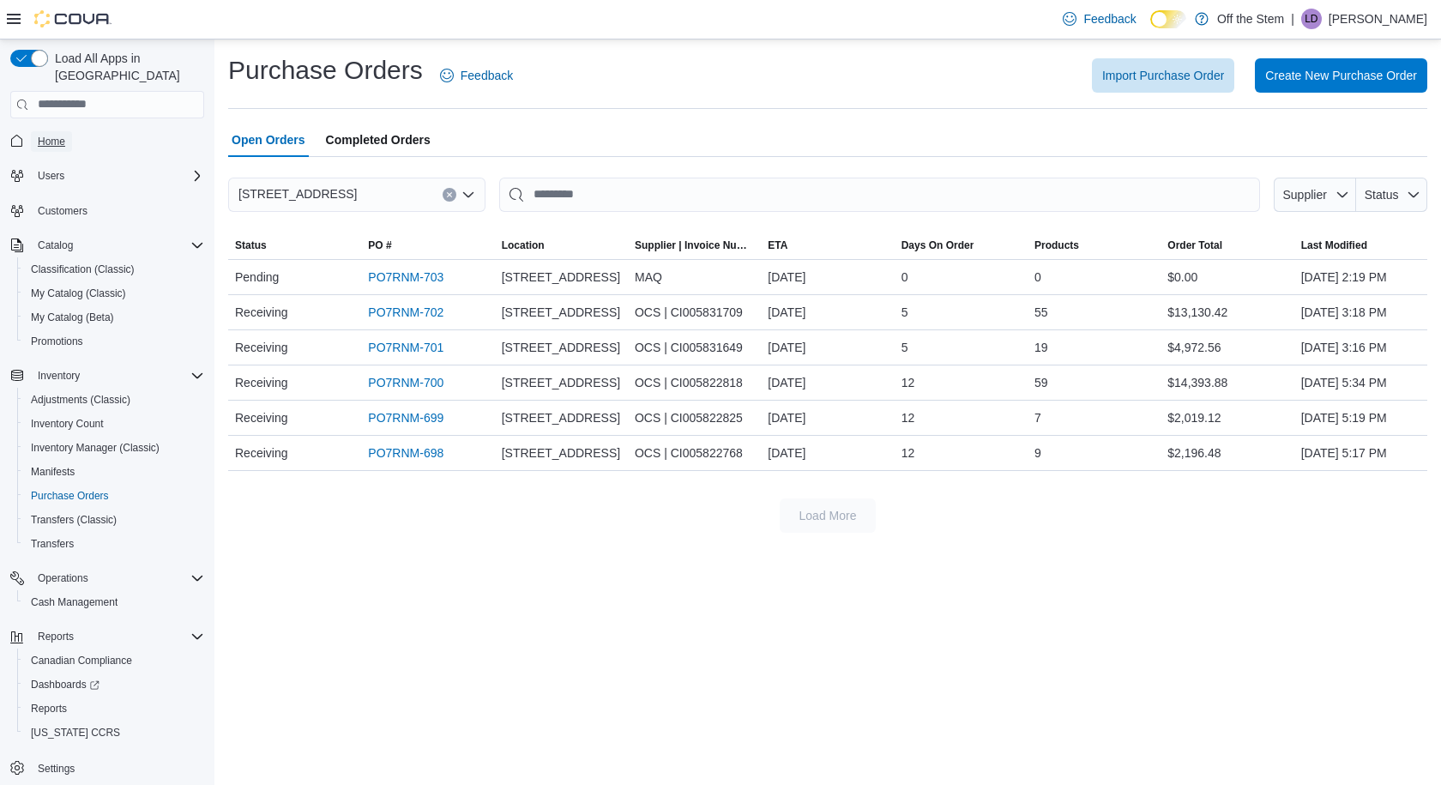
click at [39, 135] on span "Home" at bounding box center [51, 142] width 27 height 14
